Goal: Find specific page/section

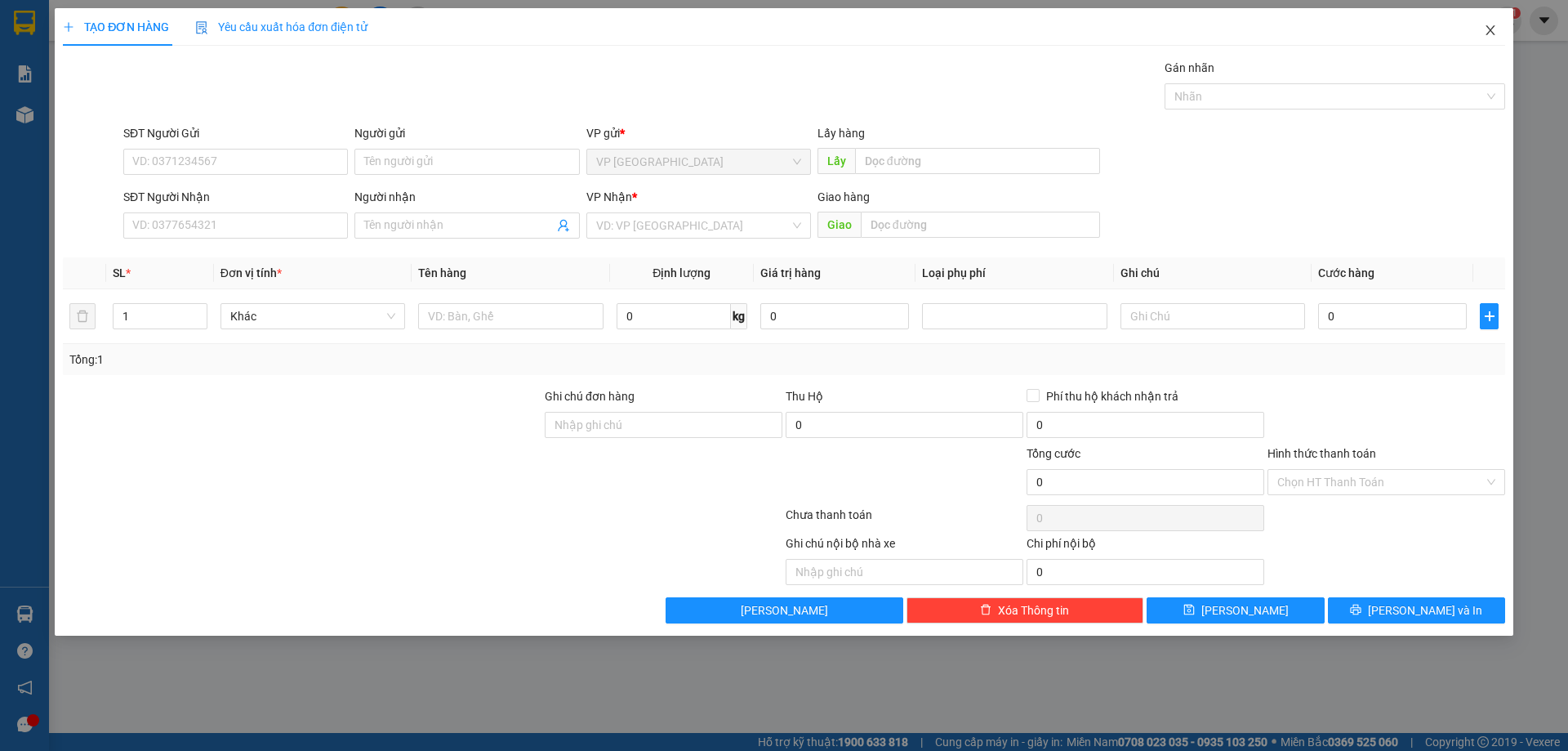
click at [1492, 35] on icon "close" at bounding box center [1490, 30] width 13 height 13
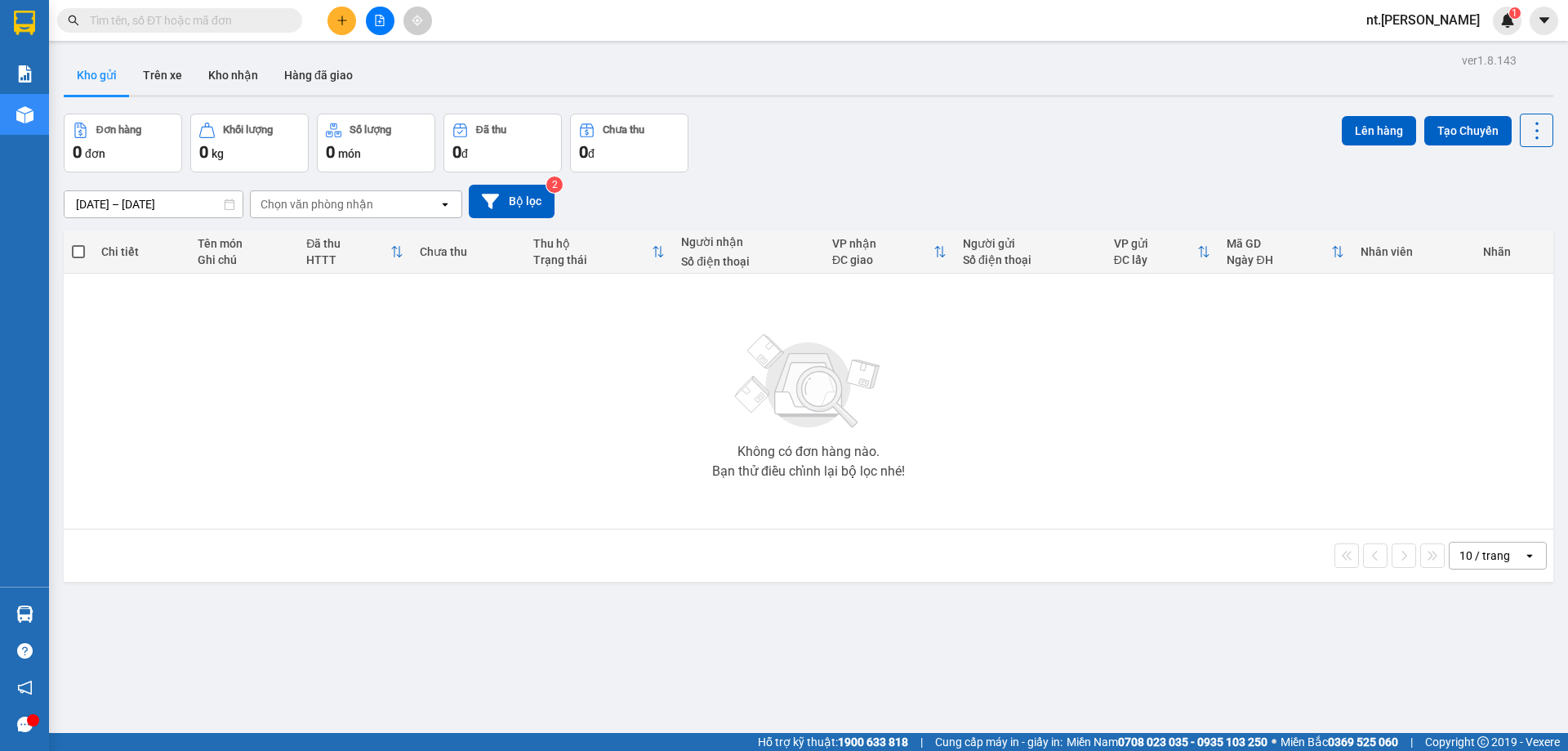
click at [396, 212] on div "Chọn văn phòng nhận" at bounding box center [345, 204] width 188 height 26
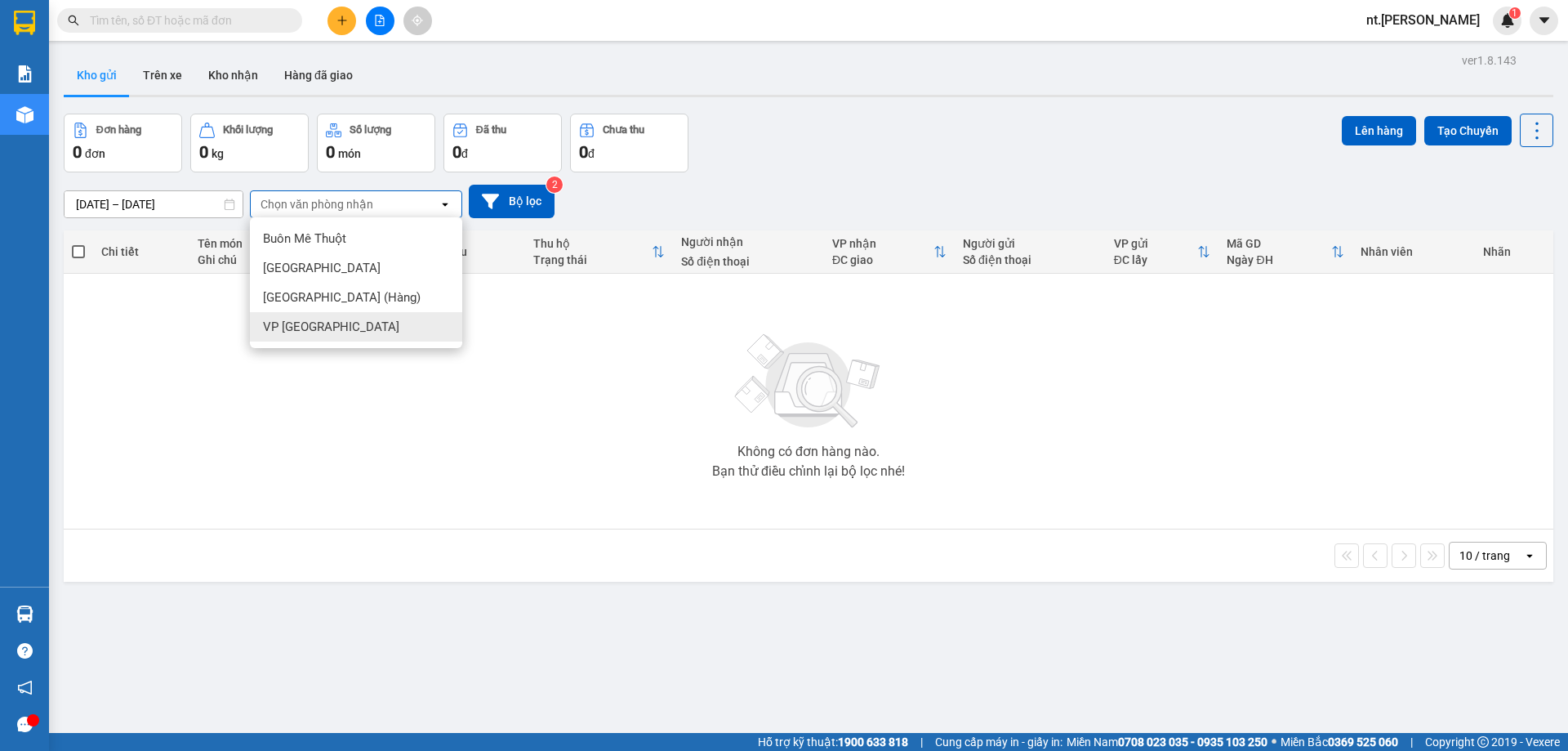
click at [384, 335] on div "VP Nha Trang" at bounding box center [356, 326] width 213 height 29
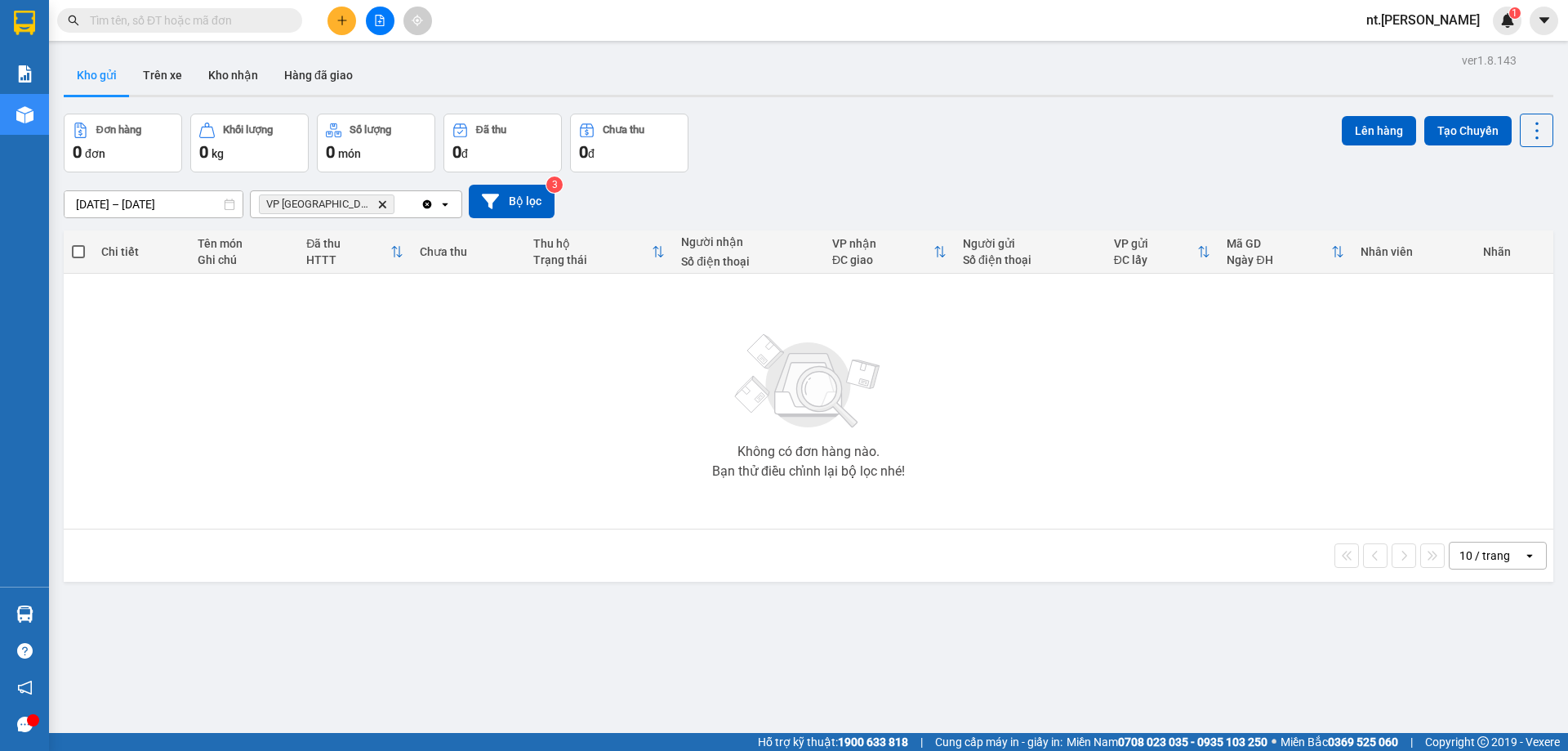
click at [180, 209] on input "15/09/2025 – 15/09/2025" at bounding box center [153, 204] width 178 height 26
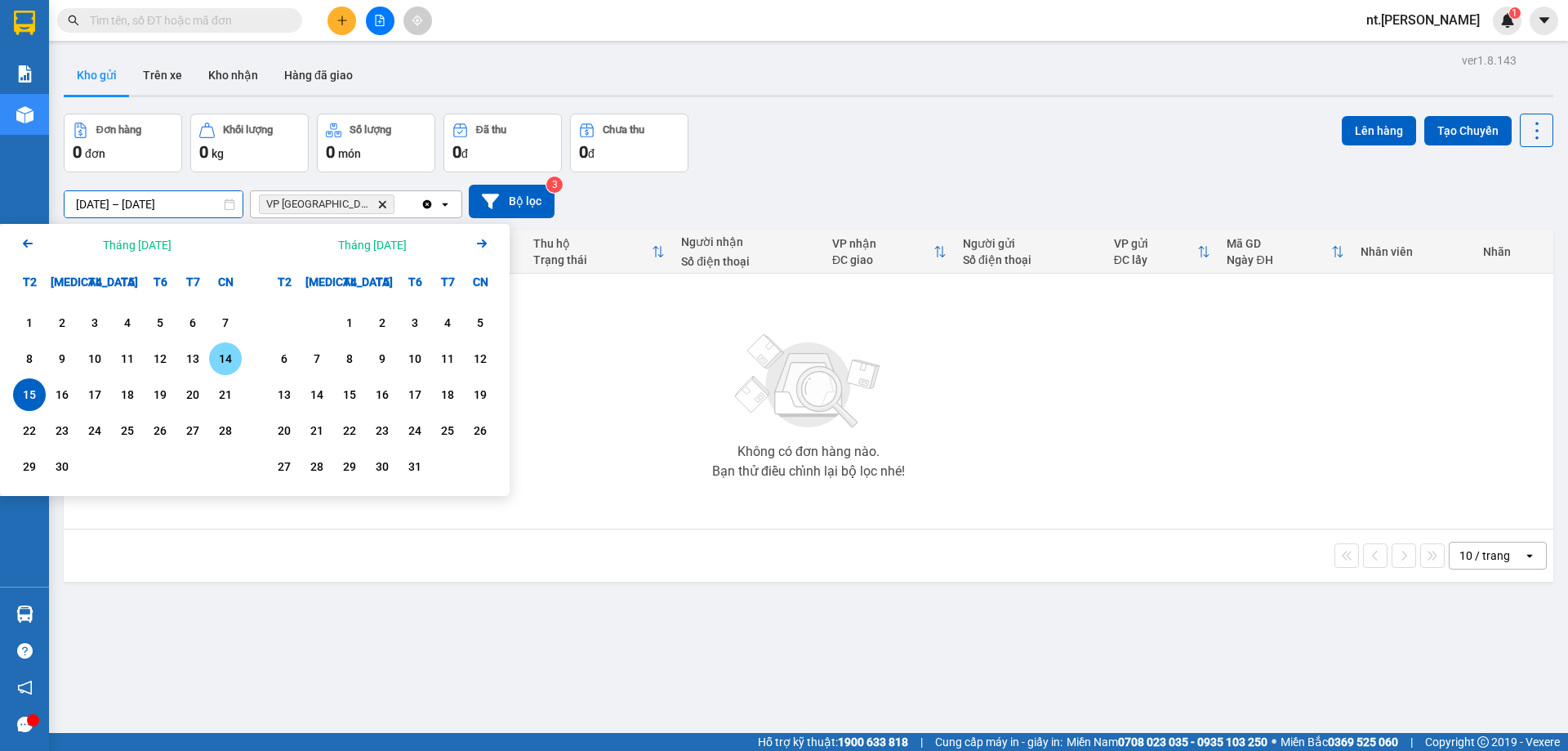
click at [225, 355] on div "14" at bounding box center [225, 359] width 23 height 19
click at [195, 359] on div "13" at bounding box center [192, 359] width 23 height 19
type input "13/09/2025 – 14/09/2025"
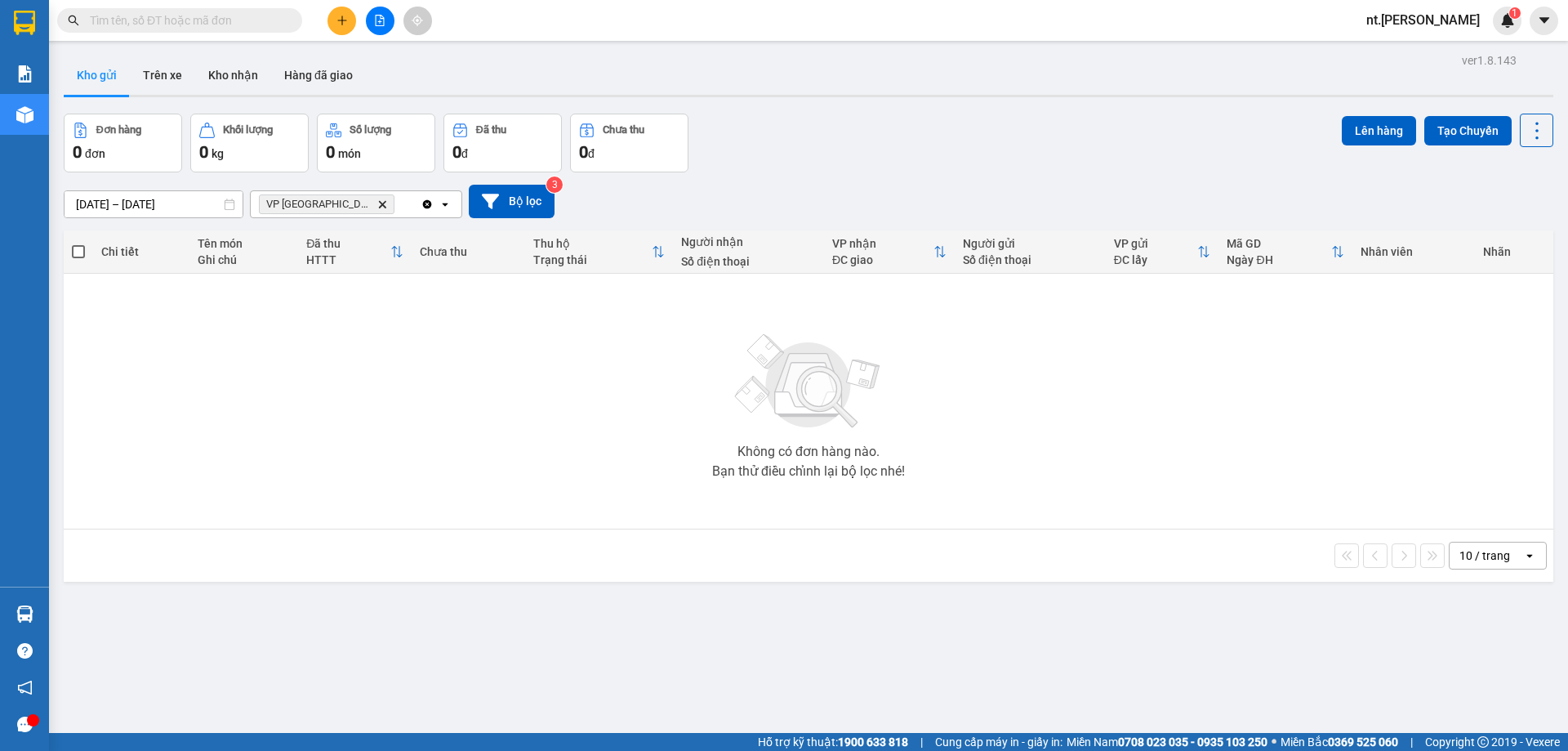
click at [233, 209] on icon at bounding box center [229, 204] width 10 height 11
click at [1358, 14] on div "Kết quả tìm kiếm ( 0 ) Bộ lọc No Data nt.thaison 1" at bounding box center [784, 20] width 1568 height 40
